Goal: Navigation & Orientation: Find specific page/section

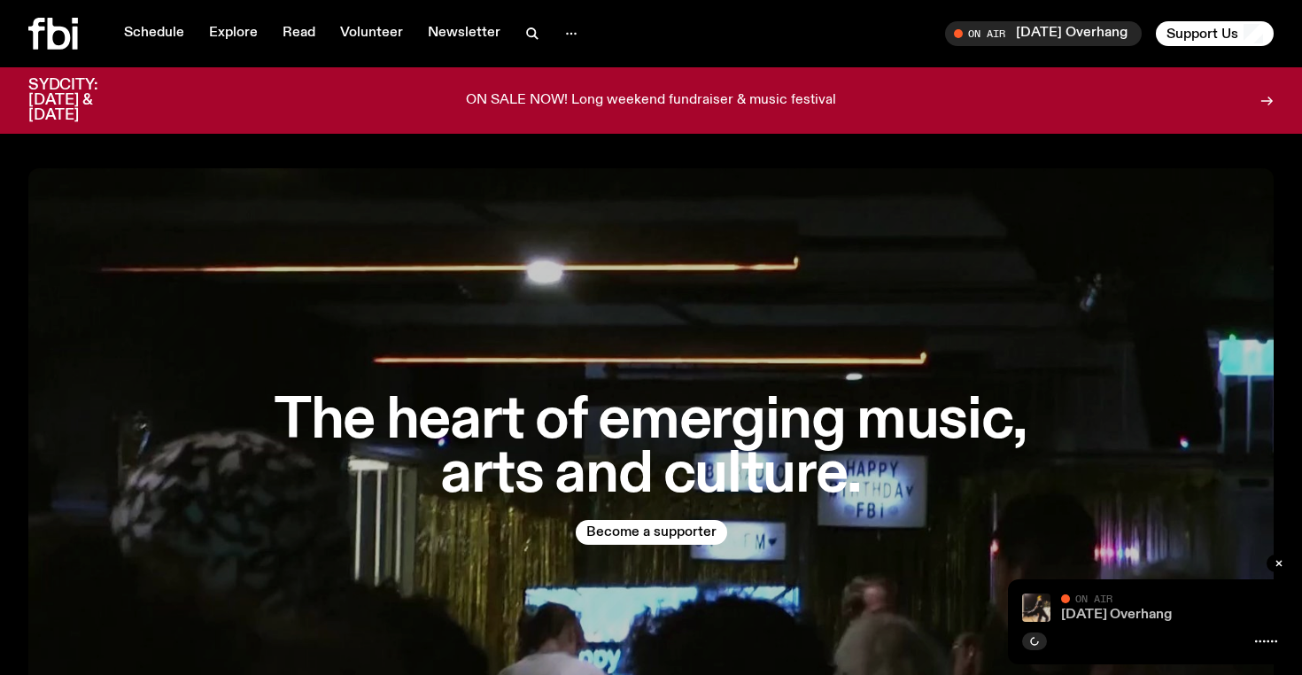
click at [1097, 613] on link "[DATE] Overhang" at bounding box center [1116, 615] width 111 height 14
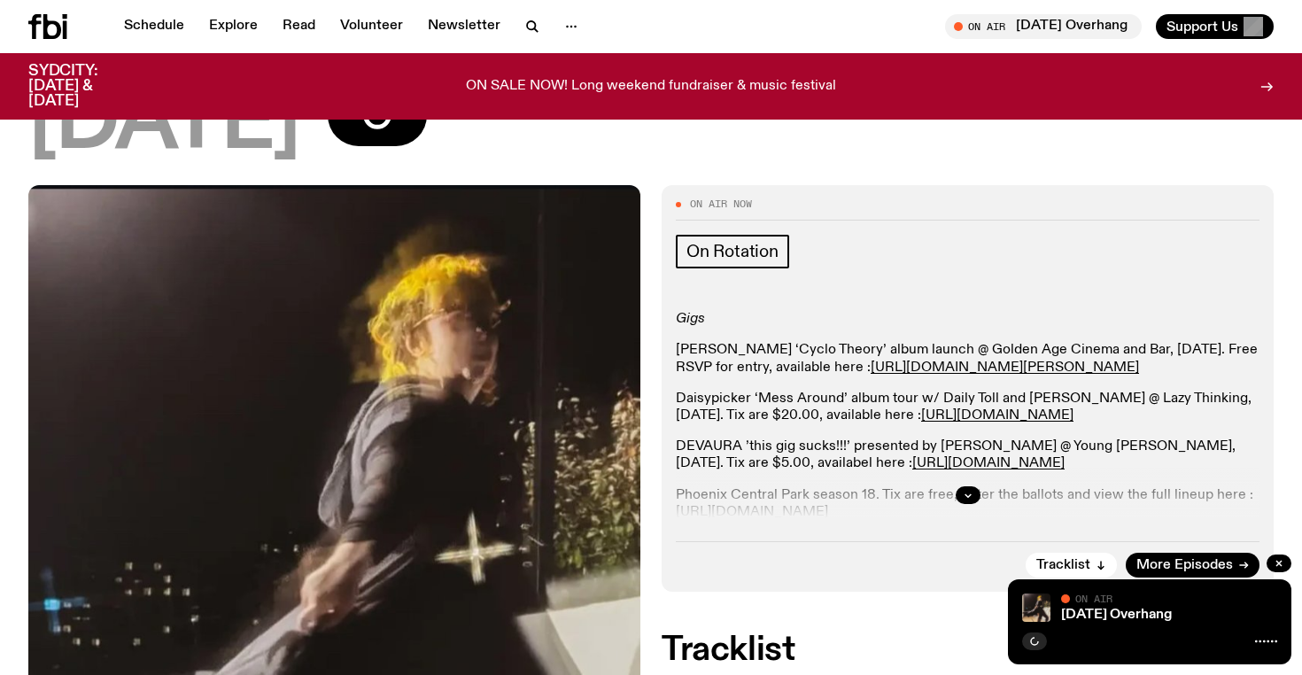
scroll to position [237, 0]
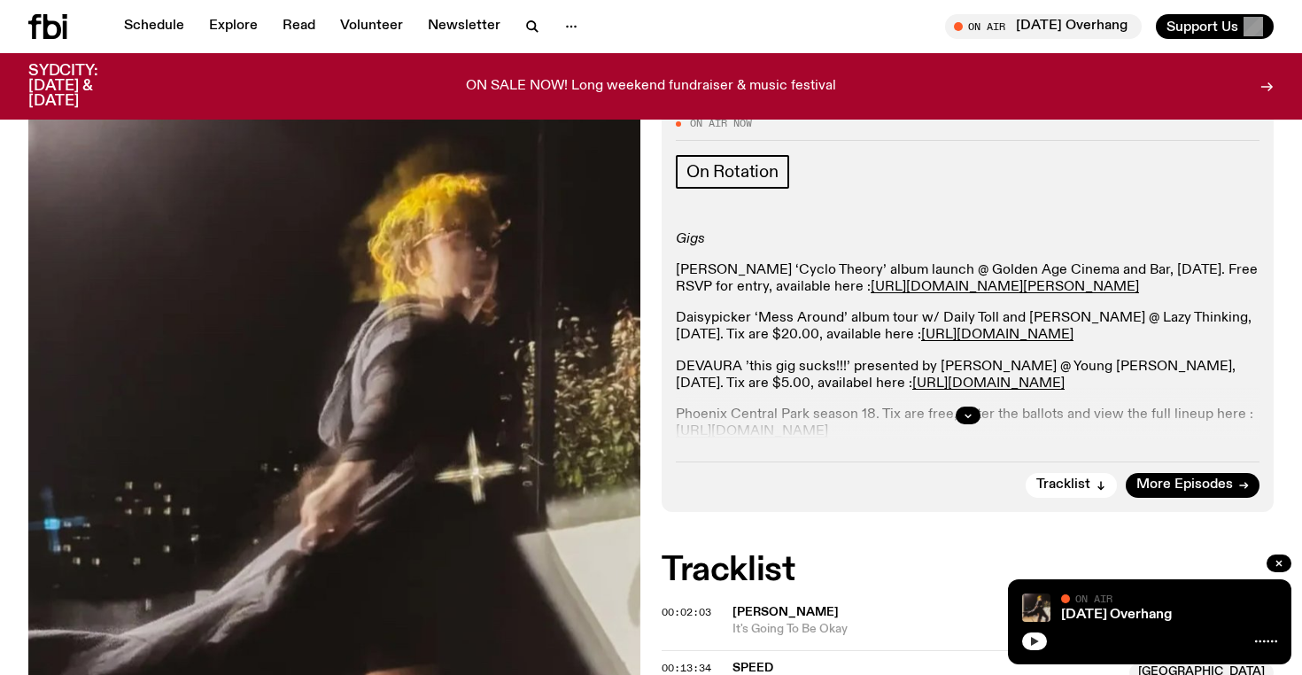
click at [1033, 646] on button "button" at bounding box center [1034, 641] width 25 height 18
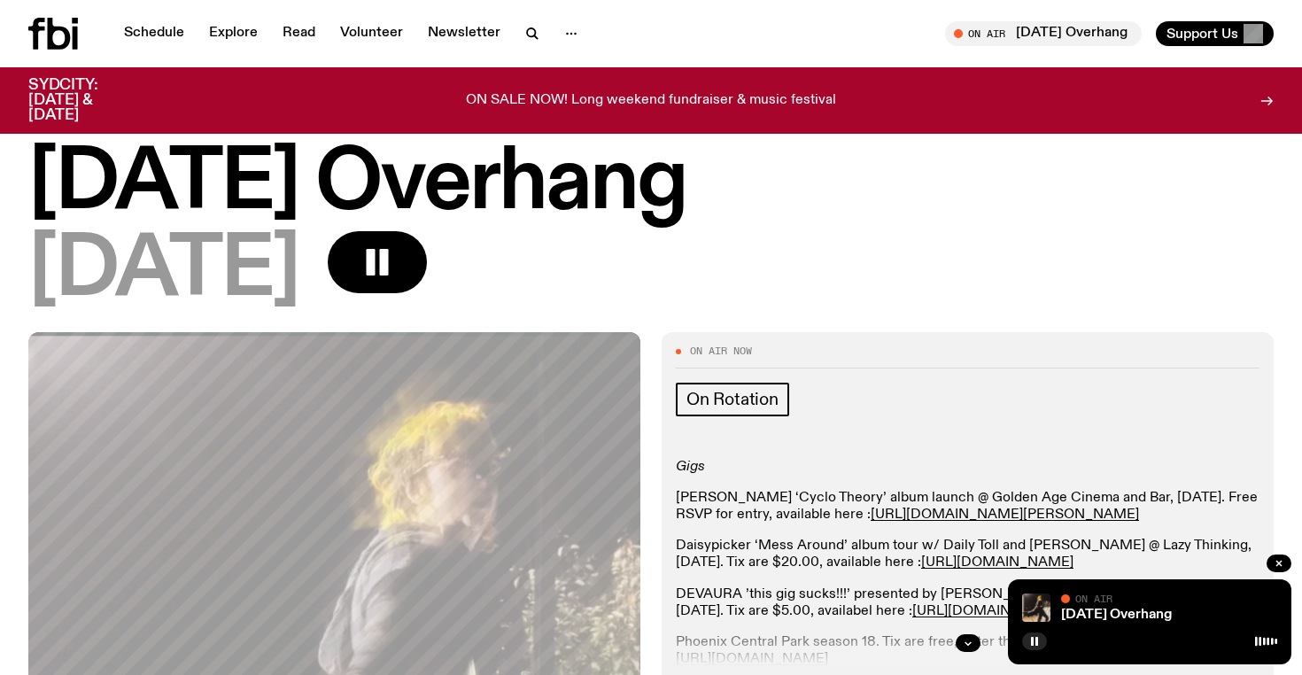
scroll to position [0, 0]
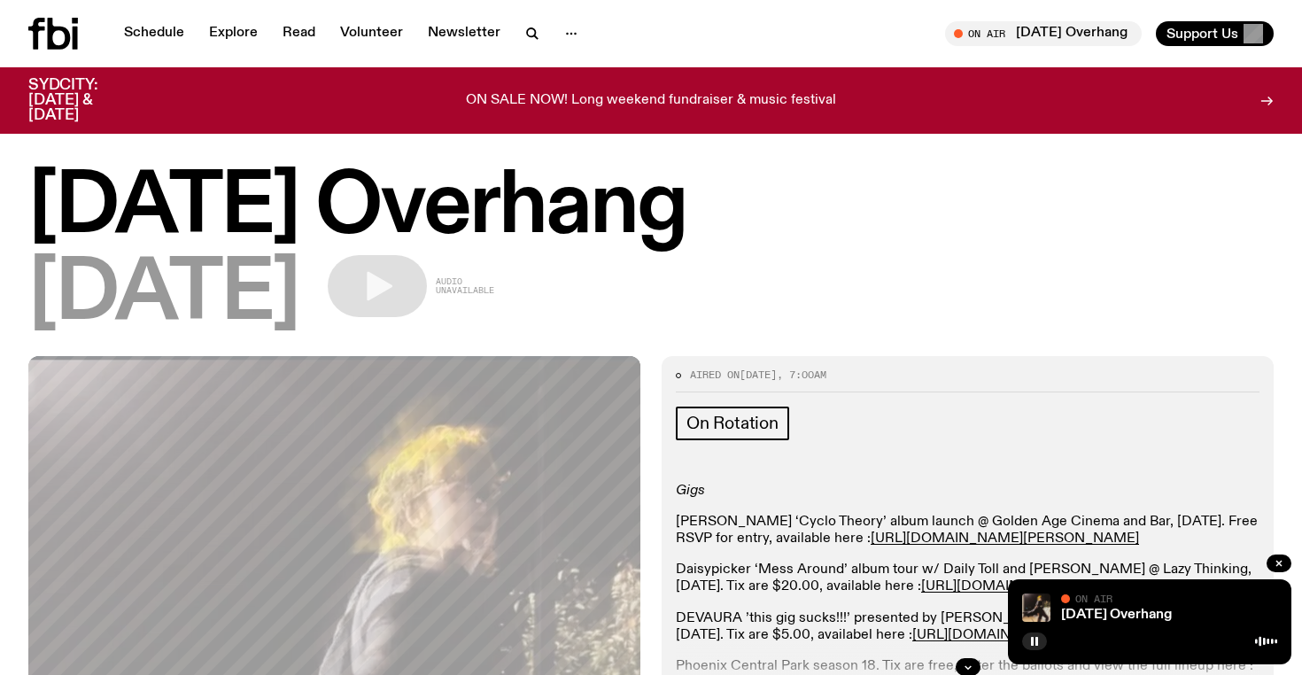
click at [32, 19] on icon at bounding box center [53, 34] width 50 height 32
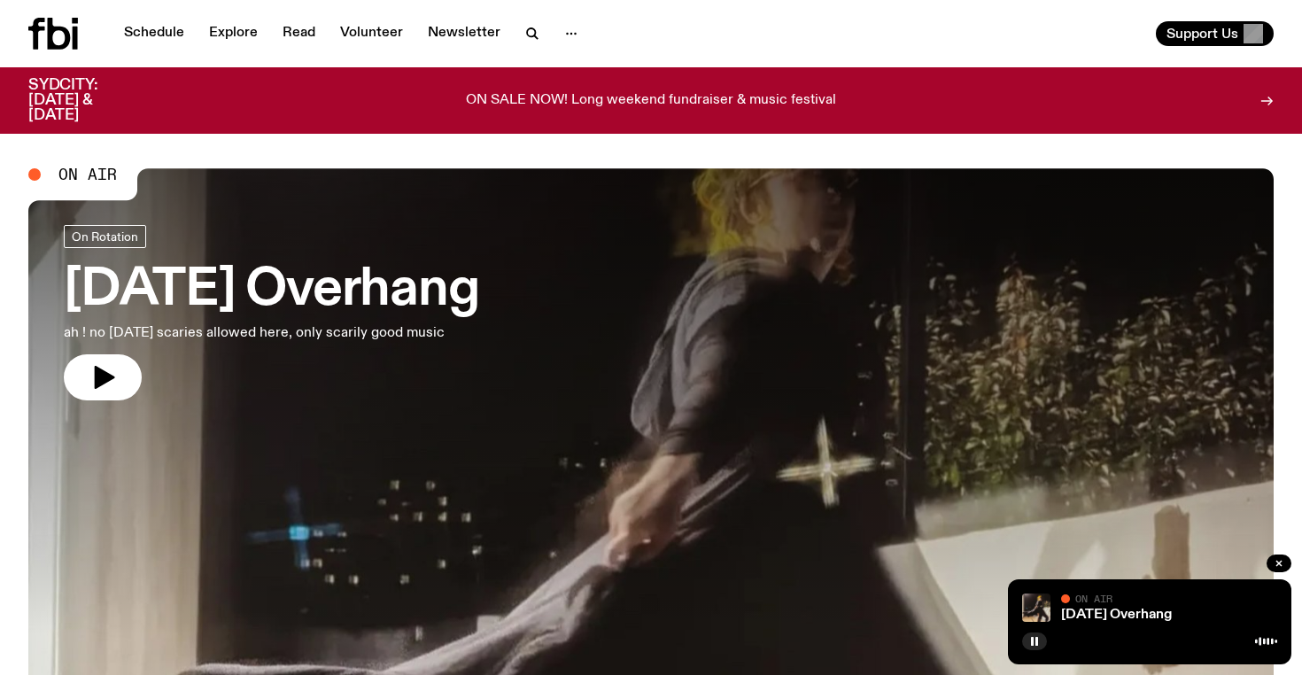
click at [55, 28] on icon at bounding box center [59, 34] width 23 height 32
click at [147, 33] on link "Schedule" at bounding box center [153, 33] width 81 height 25
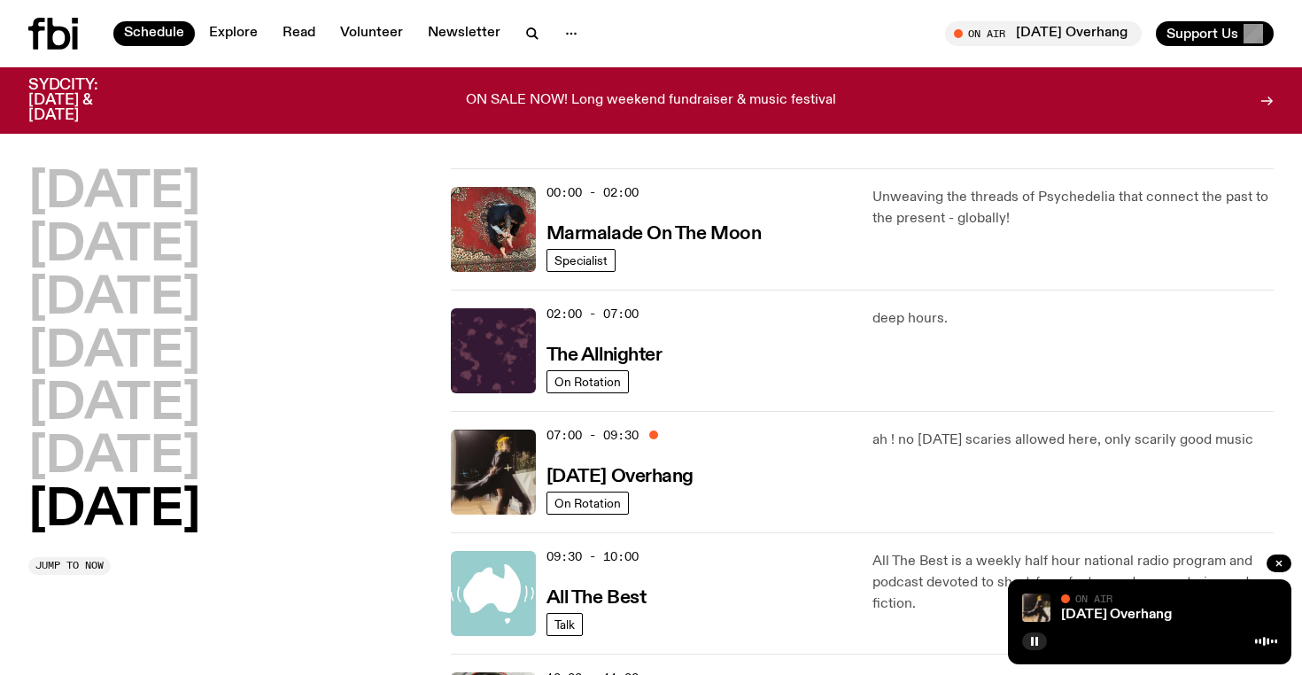
click at [55, 54] on div "Schedule Explore Read Volunteer Newsletter On Air [DATE] Overhang Tune in live …" at bounding box center [651, 33] width 1302 height 67
click at [55, 45] on icon at bounding box center [59, 34] width 23 height 32
